Goal: Transaction & Acquisition: Purchase product/service

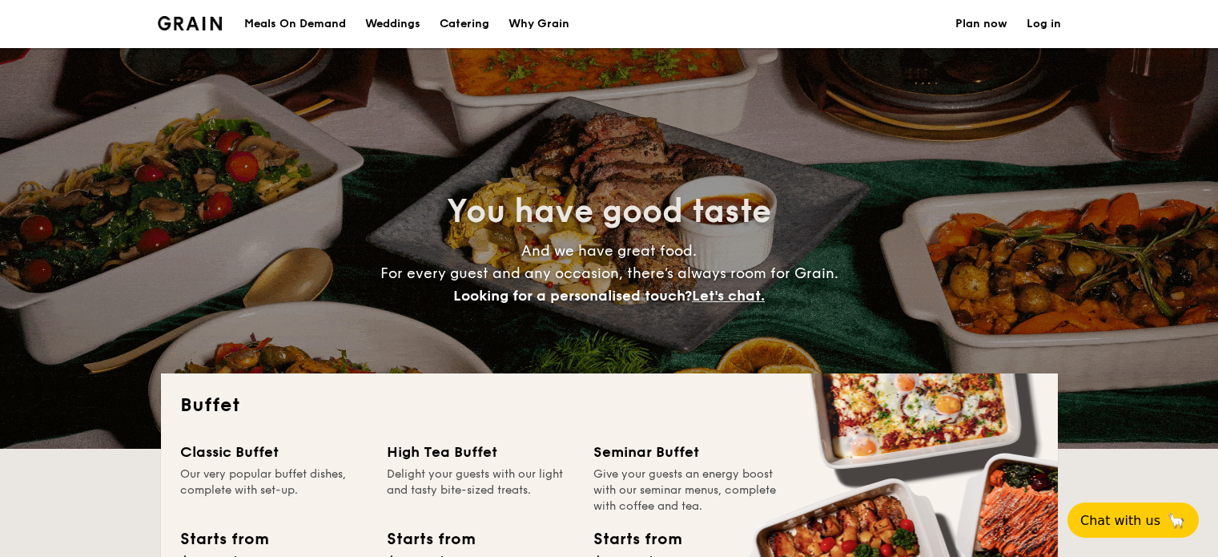
select select
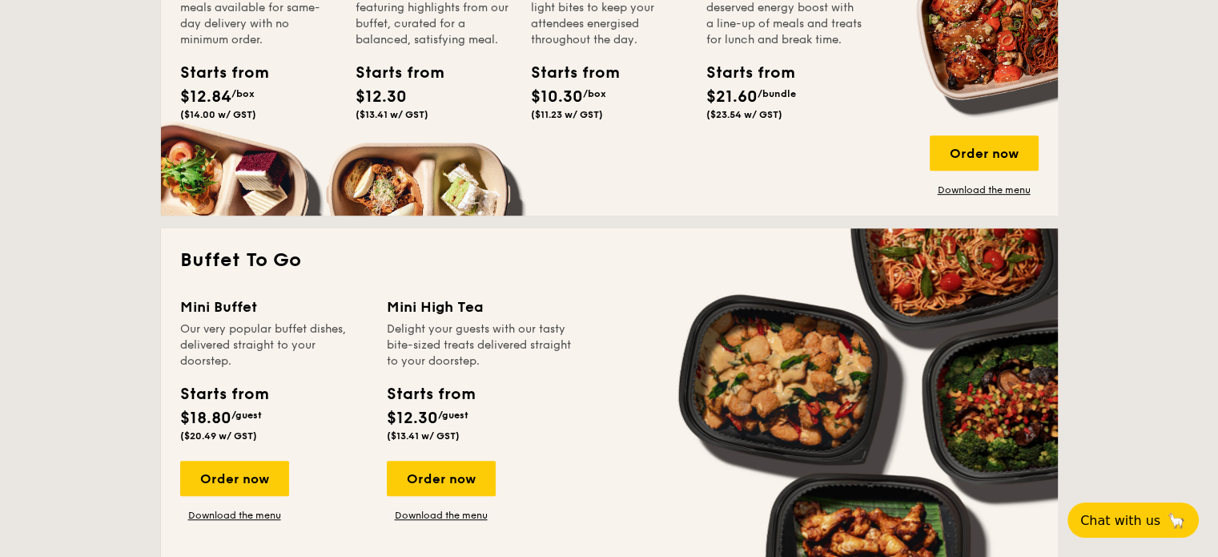
scroll to position [801, 0]
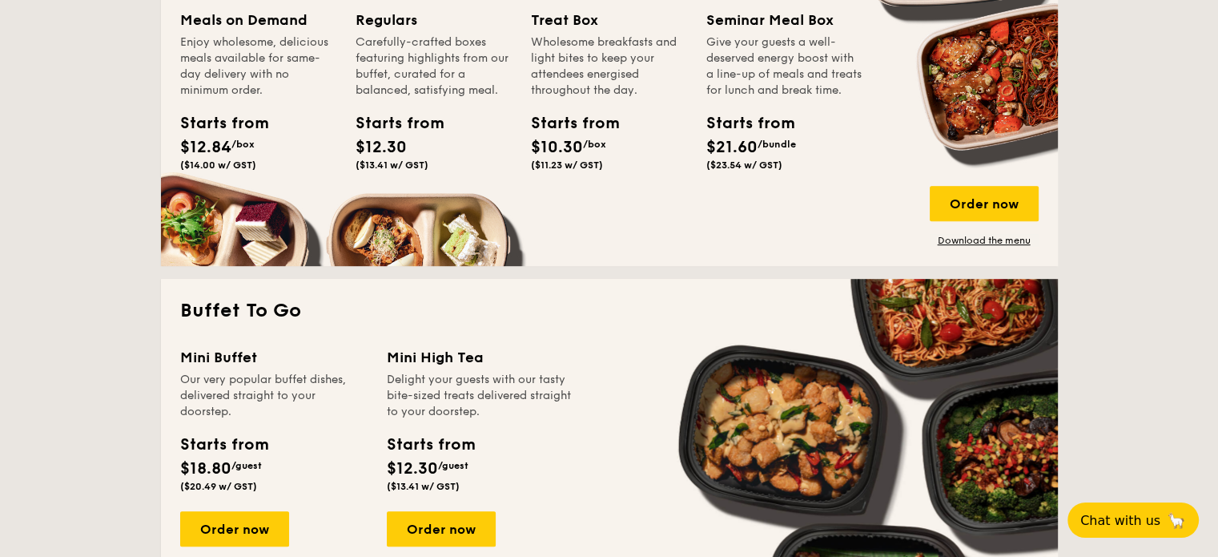
click at [218, 136] on div "Starts from $12.84 /box ($14.00 w/ GST)" at bounding box center [216, 140] width 72 height 59
click at [219, 110] on div "Meals on Demand Enjoy wholesome, delicious meals available for same-day deliver…" at bounding box center [258, 93] width 156 height 168
click at [217, 127] on div "Starts from" at bounding box center [216, 123] width 72 height 24
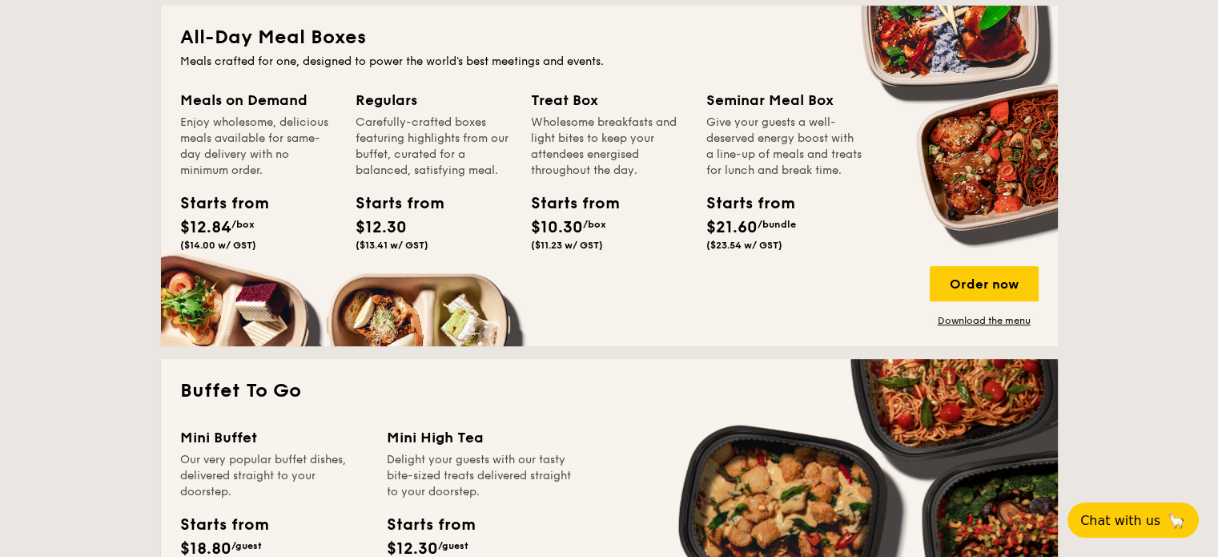
click at [232, 113] on div "Meals on Demand Enjoy wholesome, delicious meals available for same-day deliver…" at bounding box center [258, 134] width 156 height 90
click at [231, 99] on div "Meals on Demand" at bounding box center [258, 100] width 156 height 22
click at [252, 15] on div "All-Day Meal Boxes Meals crafted for one, designed to power the world's best me…" at bounding box center [609, 176] width 897 height 340
click at [228, 203] on div "Starts from" at bounding box center [216, 203] width 72 height 24
click at [993, 295] on div "Order now" at bounding box center [984, 283] width 109 height 35
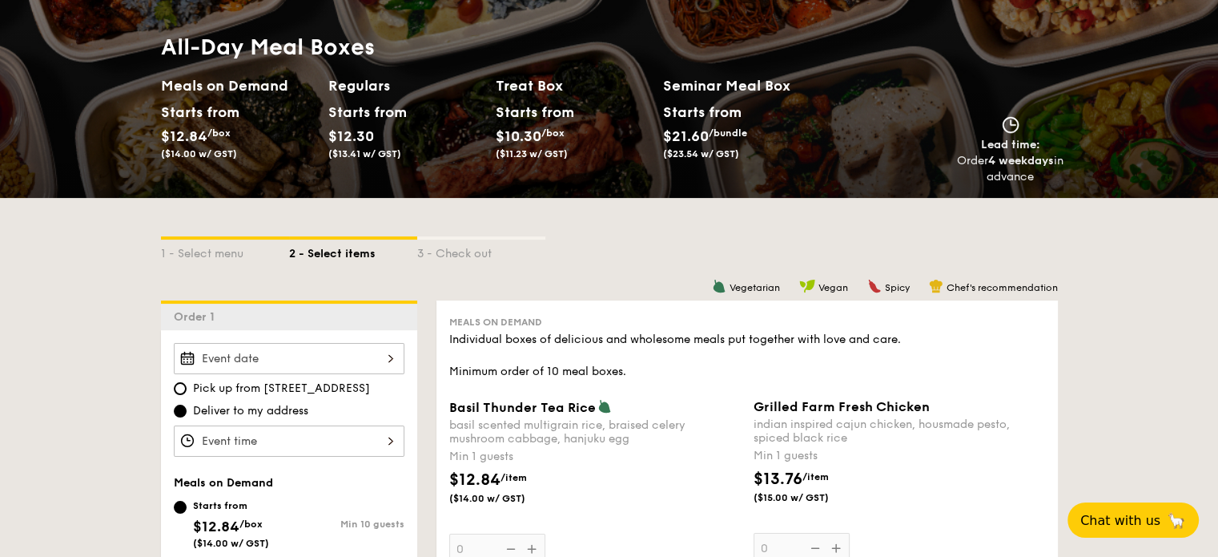
scroll to position [160, 0]
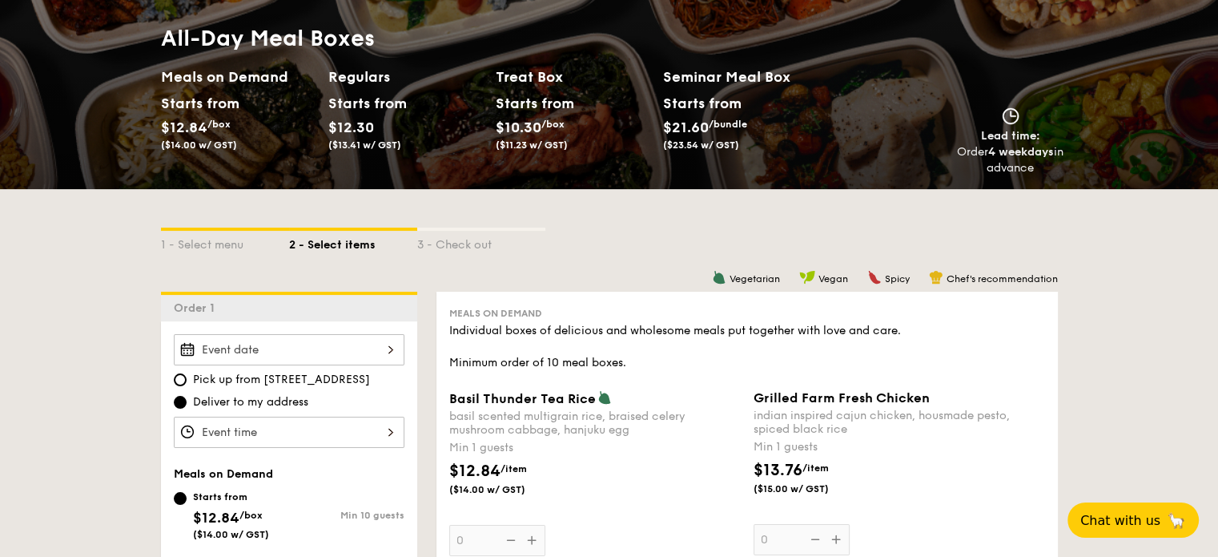
select select
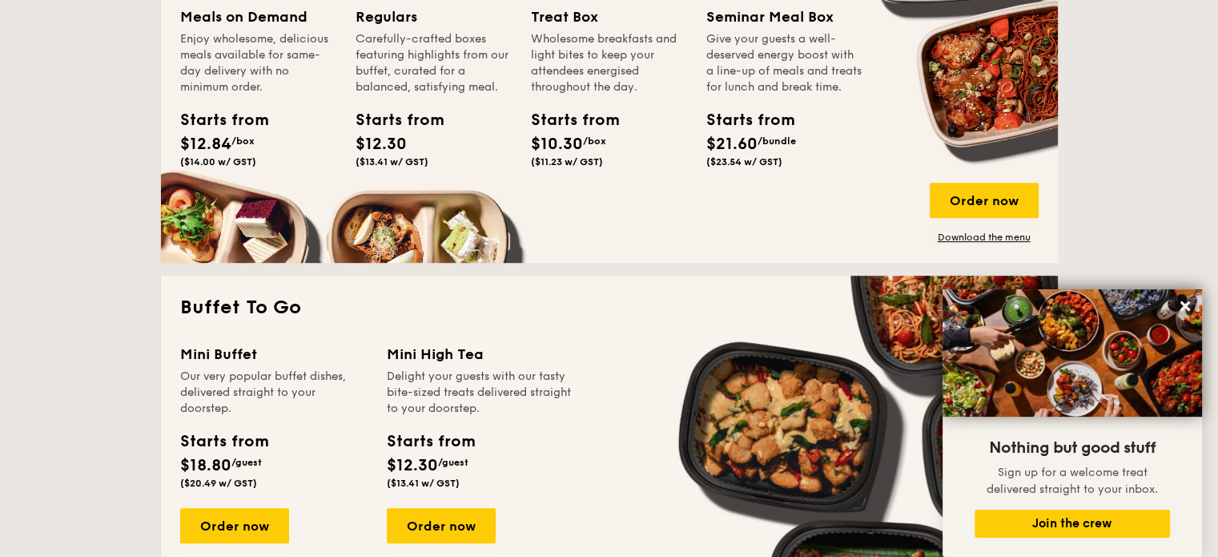
scroll to position [916, 0]
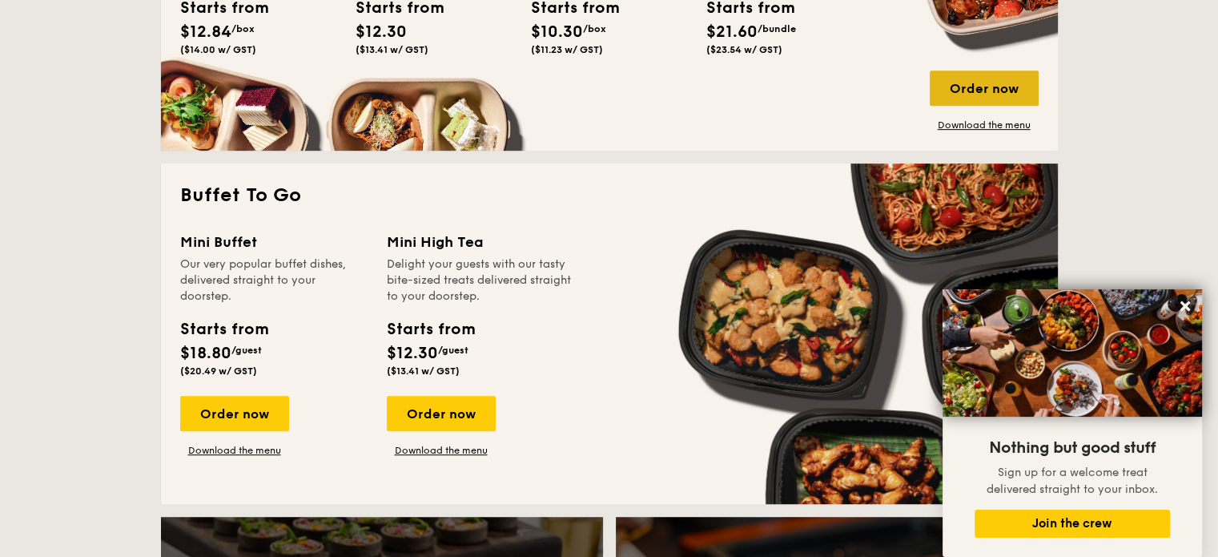
click at [977, 79] on div "Order now" at bounding box center [984, 87] width 109 height 35
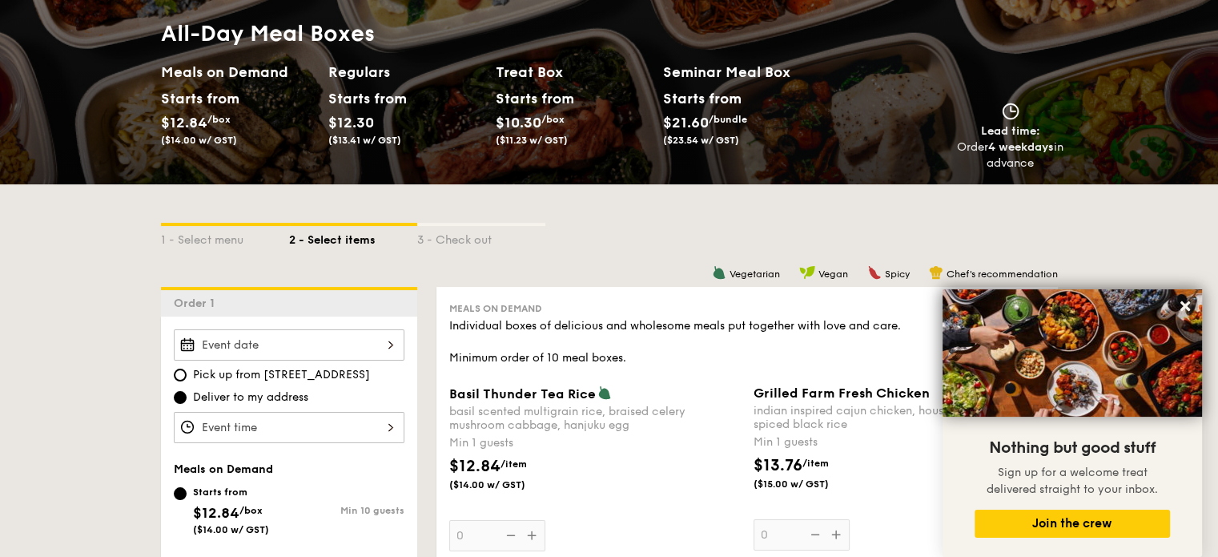
scroll to position [240, 0]
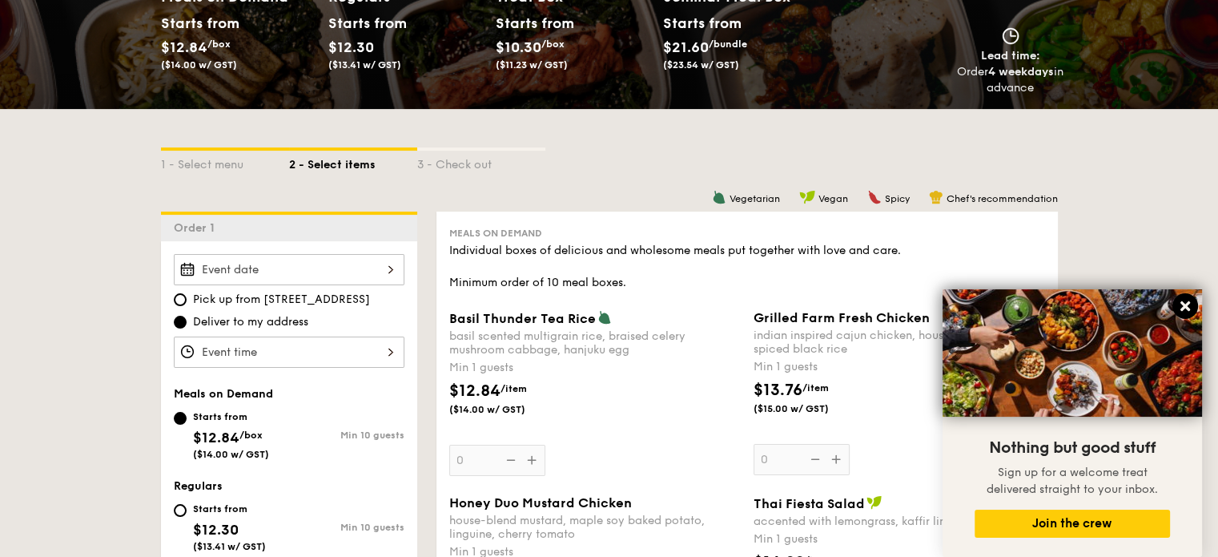
click at [1190, 306] on icon at bounding box center [1185, 306] width 14 height 14
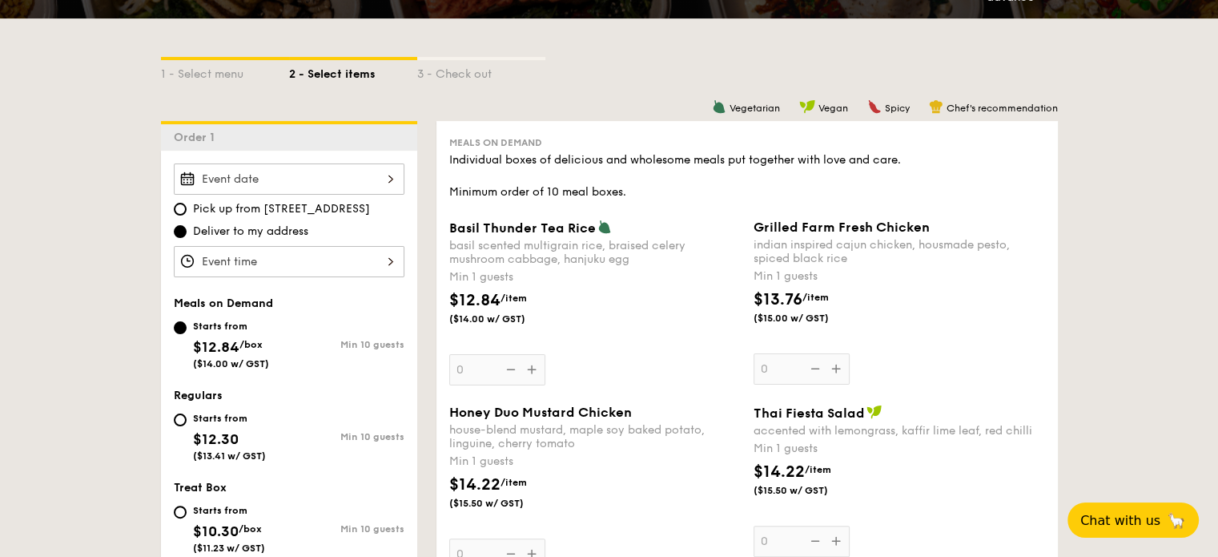
scroll to position [401, 0]
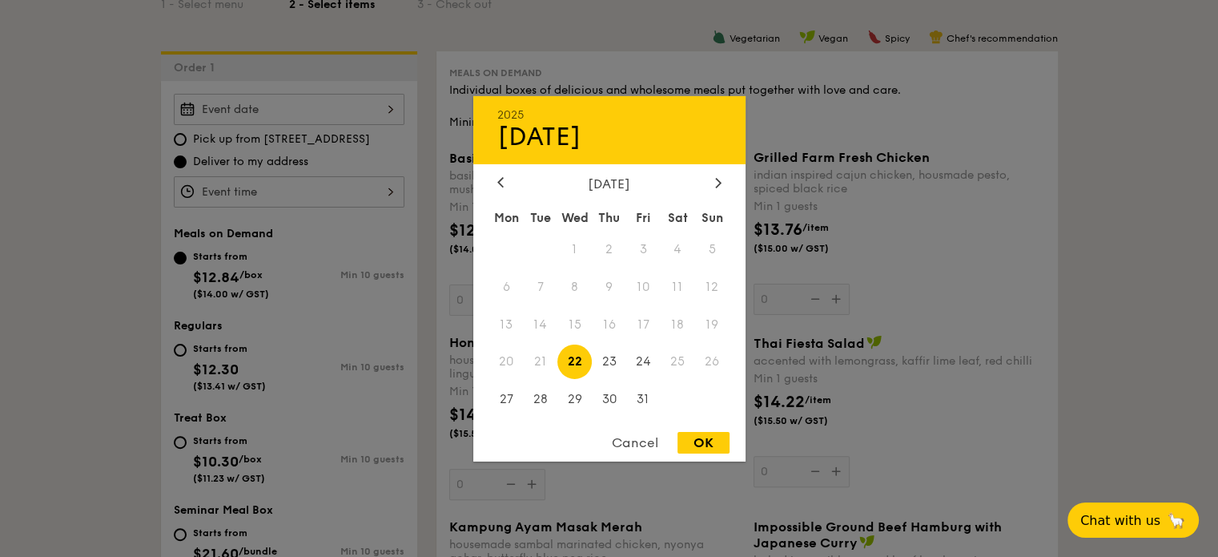
click at [250, 108] on div "2025 Oct [DATE] Tue Wed Thu Fri Sat Sun 1 2 3 4 5 6 7 8 9 10 11 12 13 14 15 16 …" at bounding box center [289, 109] width 231 height 31
click at [612, 352] on span "23" at bounding box center [609, 361] width 34 height 34
click at [693, 439] on div "OK" at bounding box center [704, 443] width 52 height 22
type input "[DATE]"
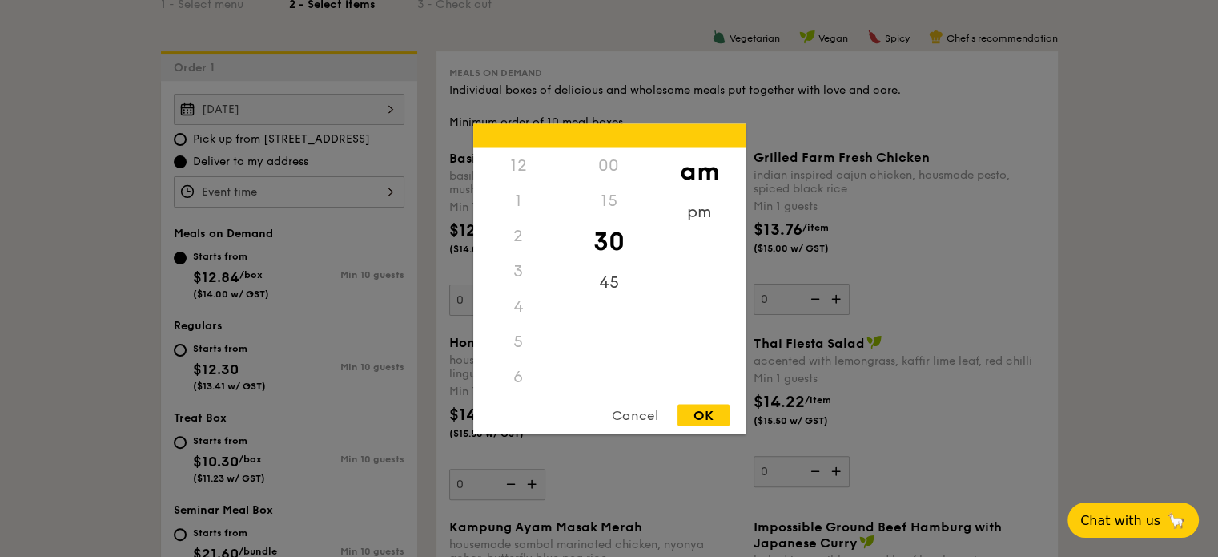
click at [288, 179] on div "12 1 2 3 4 5 6 7 8 9 10 11 00 15 30 45 am pm Cancel OK" at bounding box center [289, 191] width 231 height 31
drag, startPoint x: 512, startPoint y: 380, endPoint x: 588, endPoint y: 345, distance: 83.9
click at [513, 380] on div "11" at bounding box center [518, 387] width 91 height 35
click at [713, 426] on div "Cancel OK" at bounding box center [609, 419] width 272 height 30
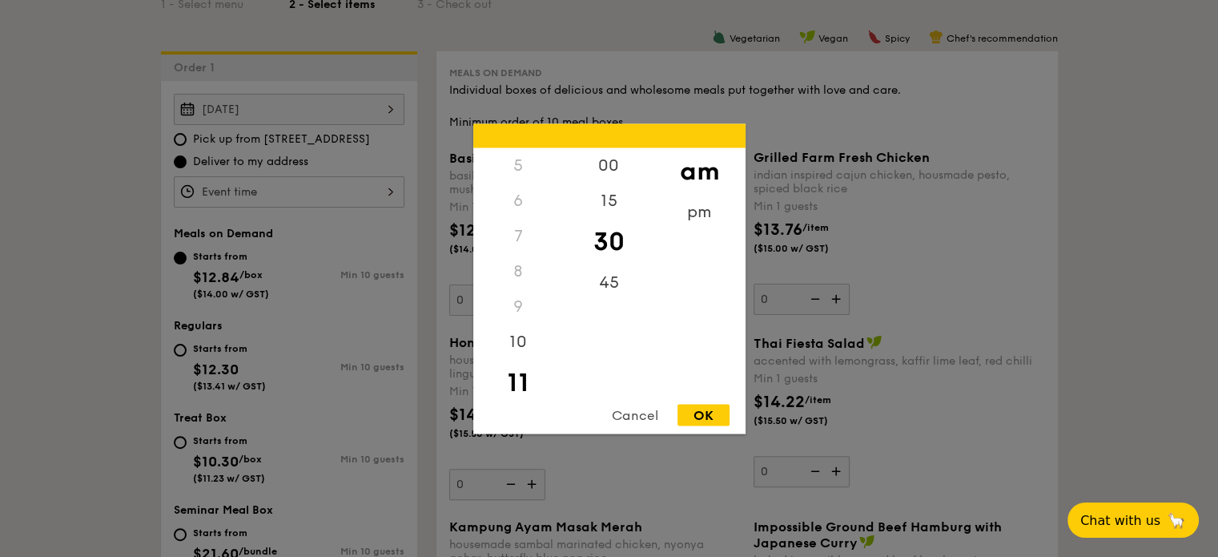
click at [711, 416] on div "OK" at bounding box center [704, 415] width 52 height 22
type input "11:30AM"
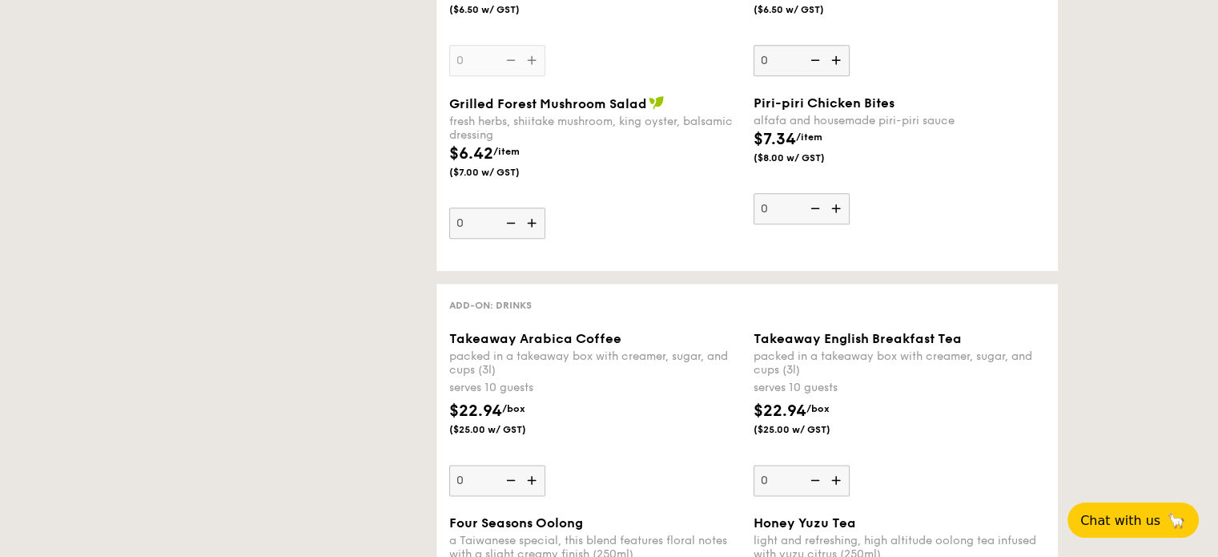
scroll to position [0, 0]
